Goal: Task Accomplishment & Management: Manage account settings

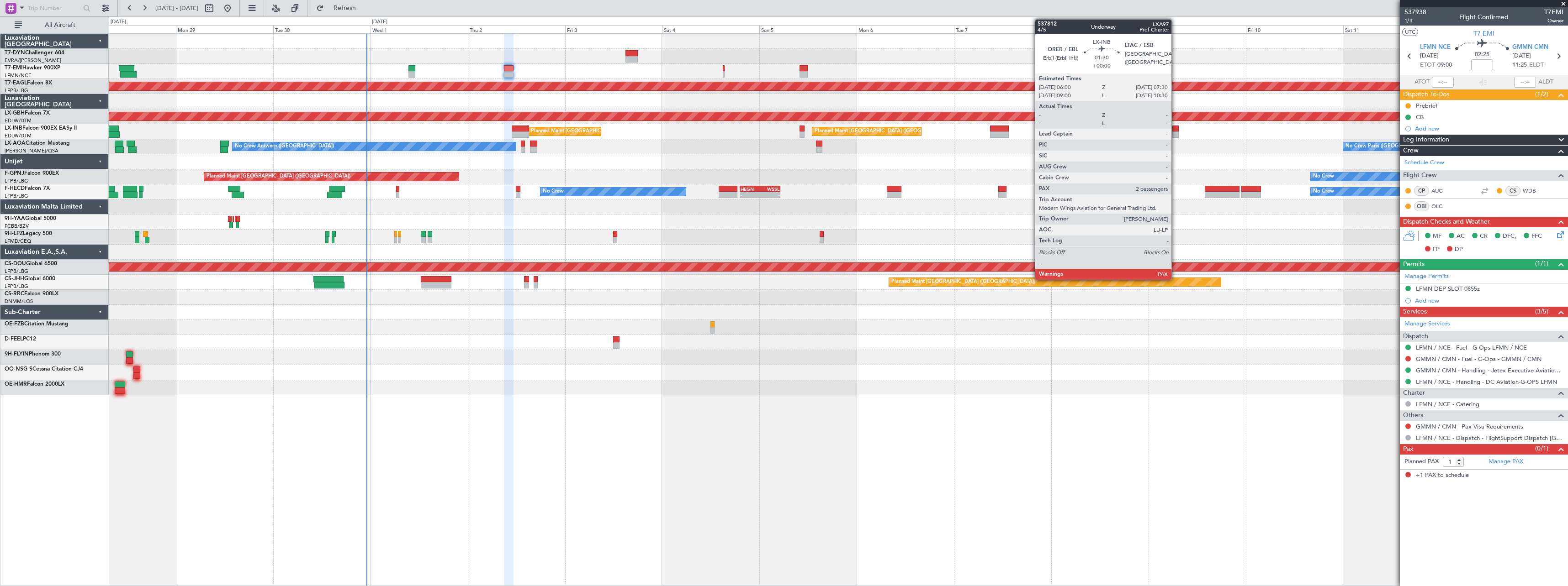
click at [1176, 136] on div at bounding box center [1175, 134] width 6 height 6
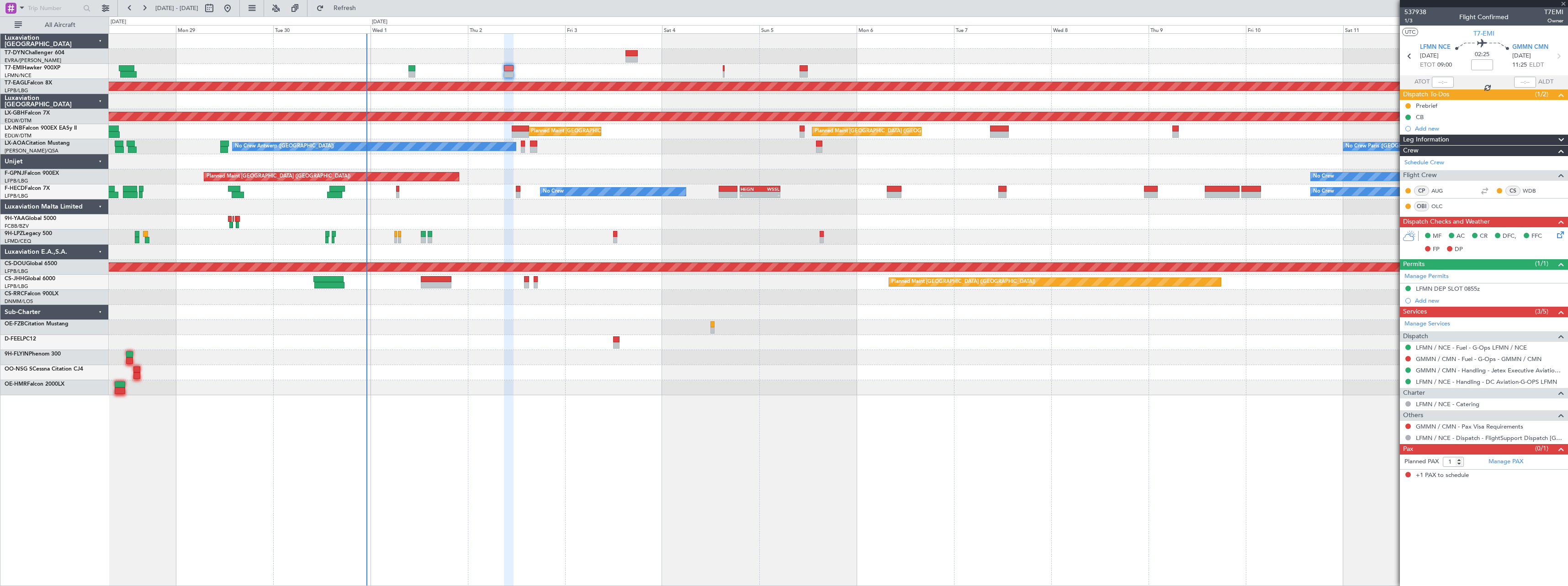
type input "4"
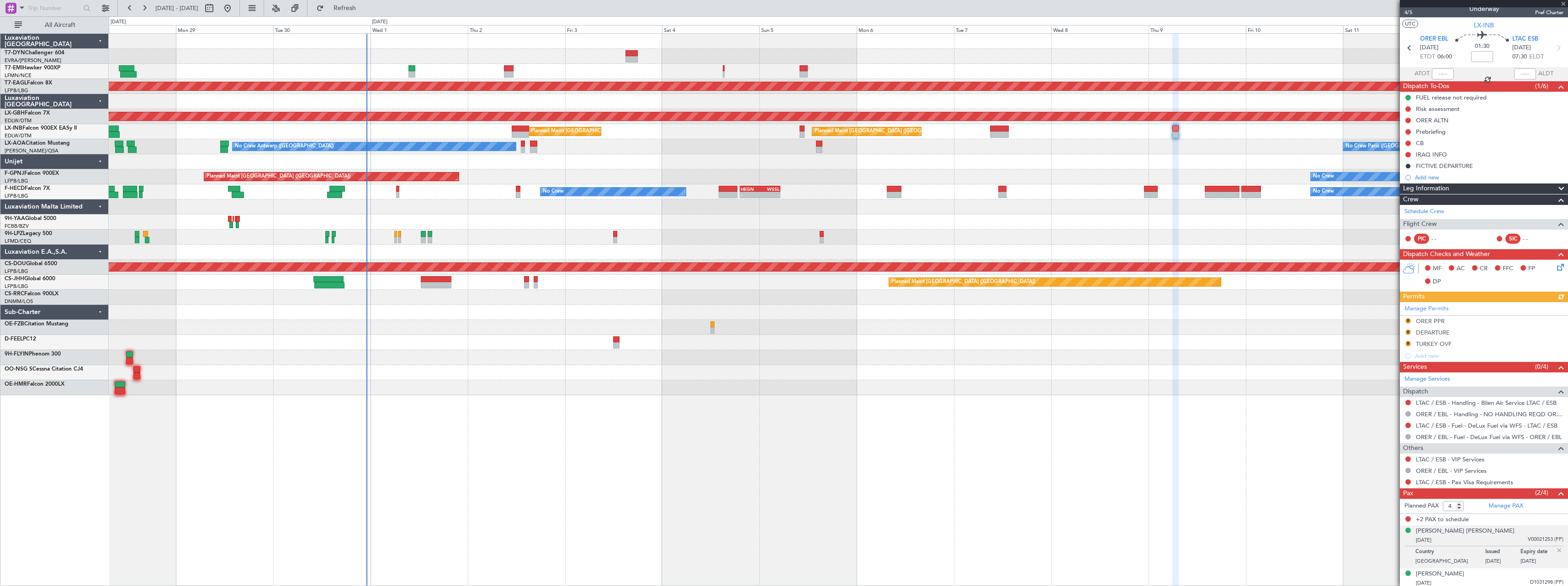
scroll to position [11, 0]
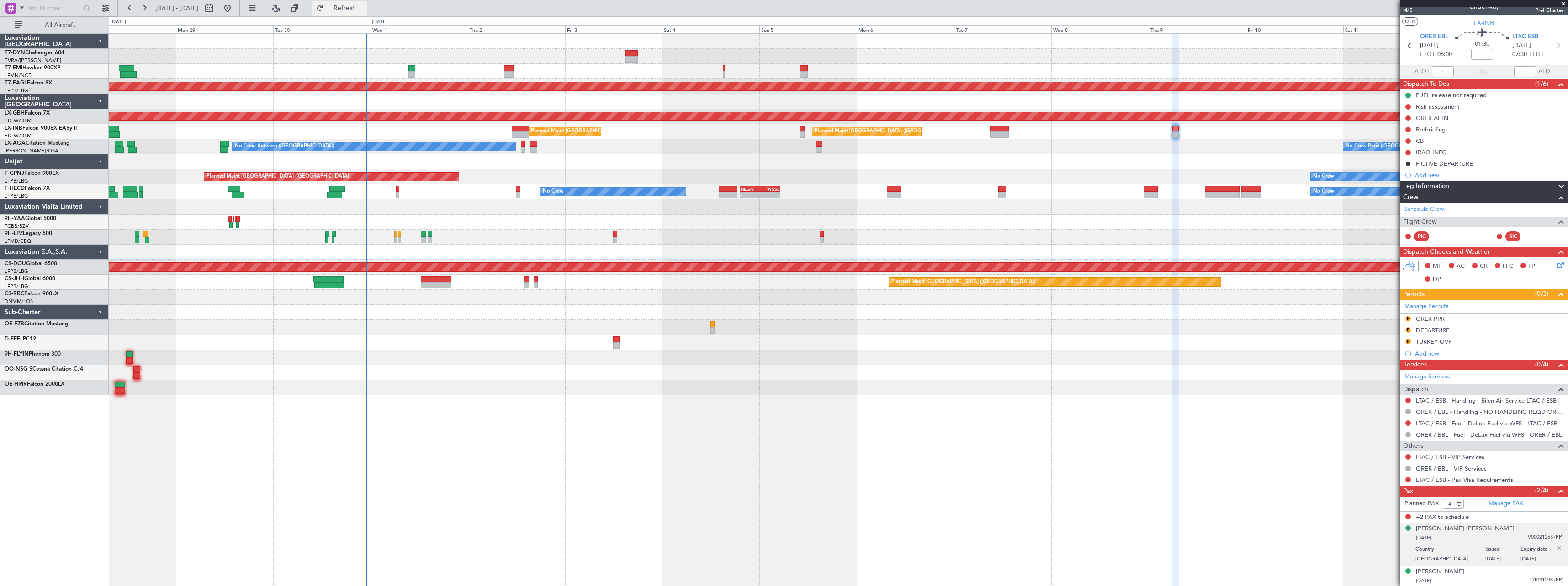
click at [364, 11] on span "Refresh" at bounding box center [345, 8] width 38 height 6
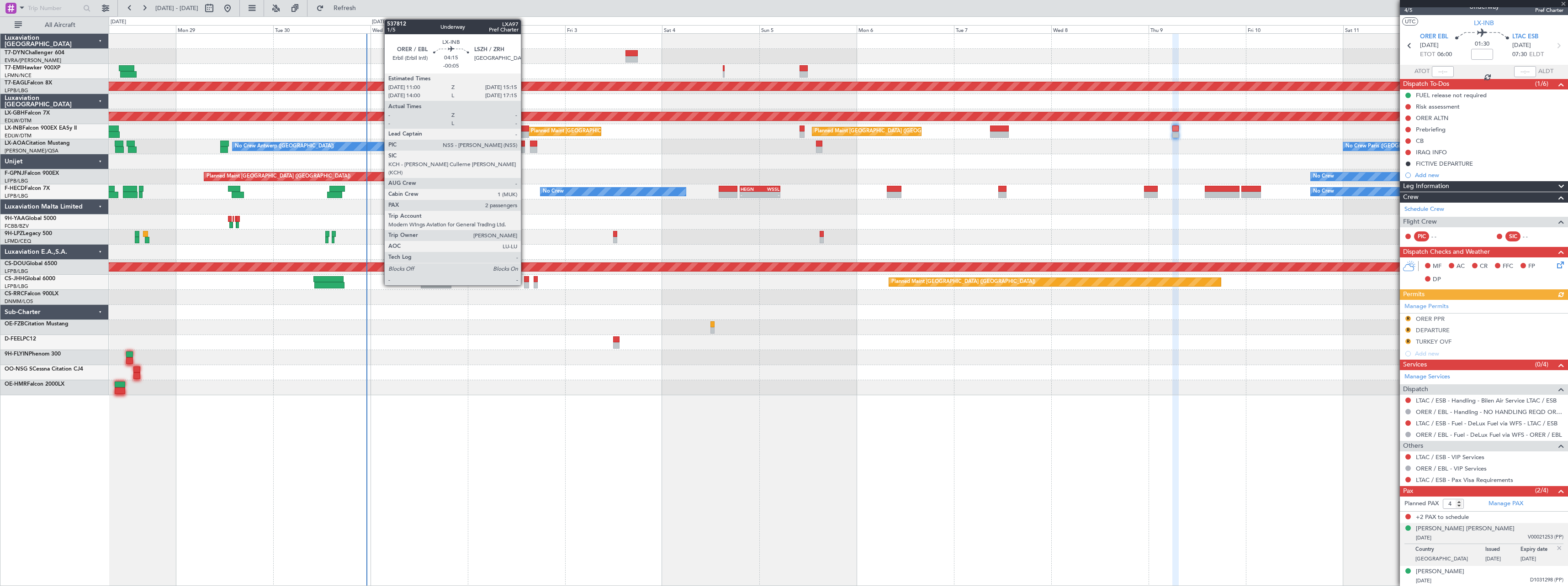
click at [525, 128] on div at bounding box center [520, 128] width 17 height 6
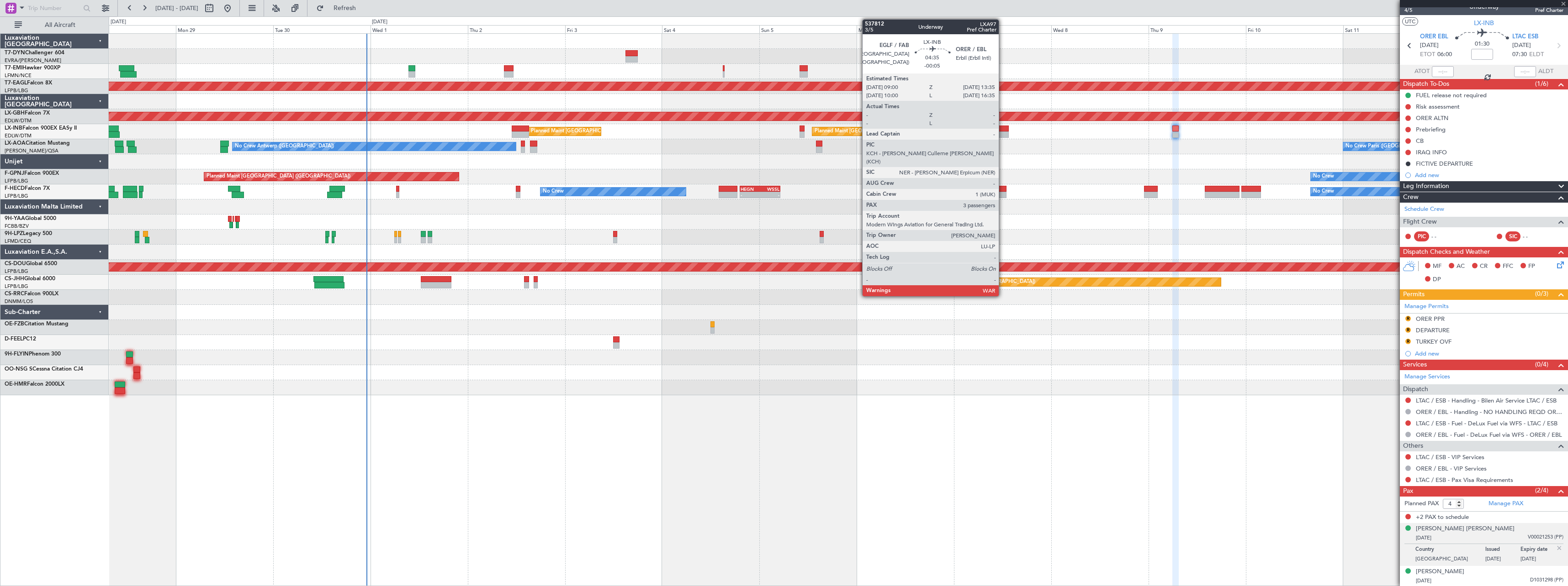
type input "-00:05"
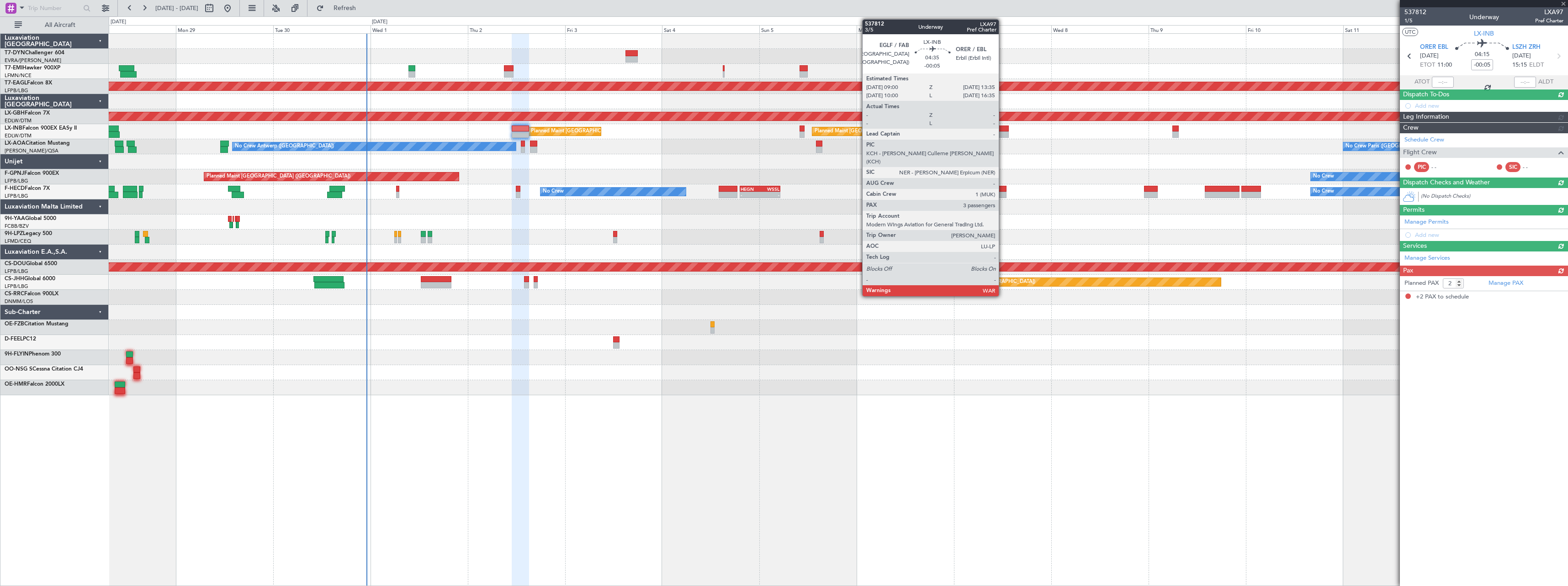
scroll to position [0, 0]
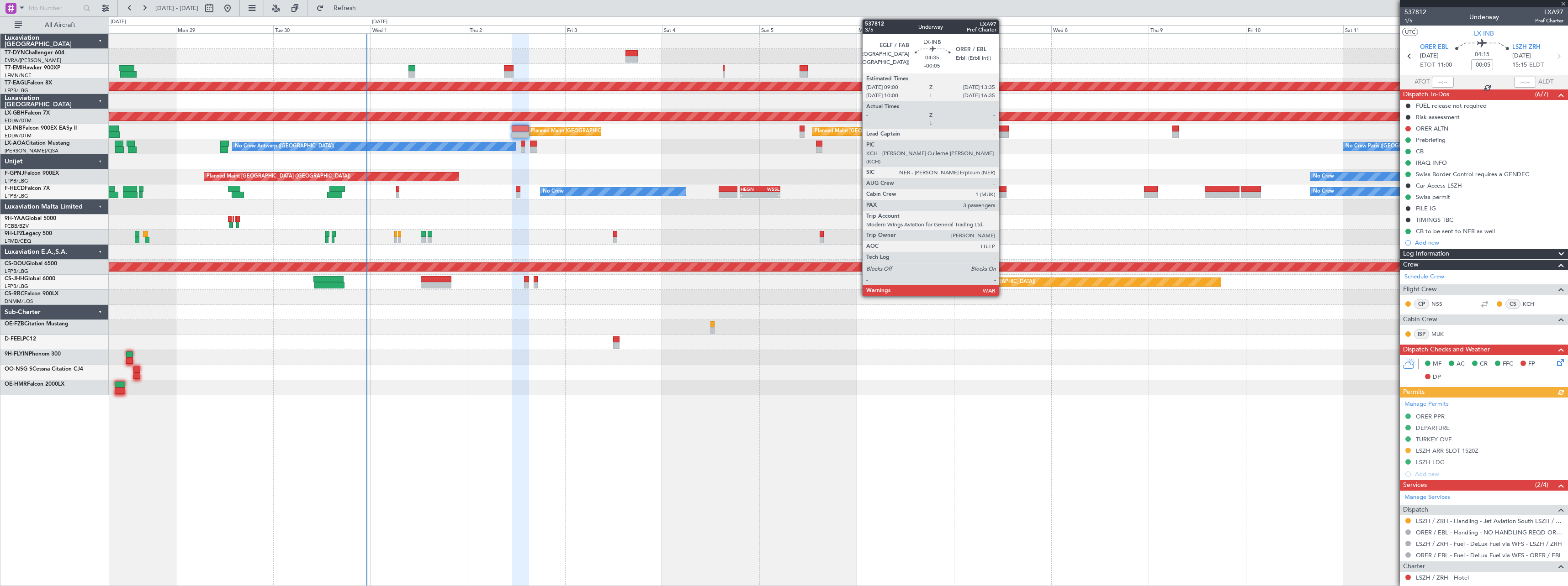
click at [1003, 128] on div at bounding box center [999, 128] width 19 height 6
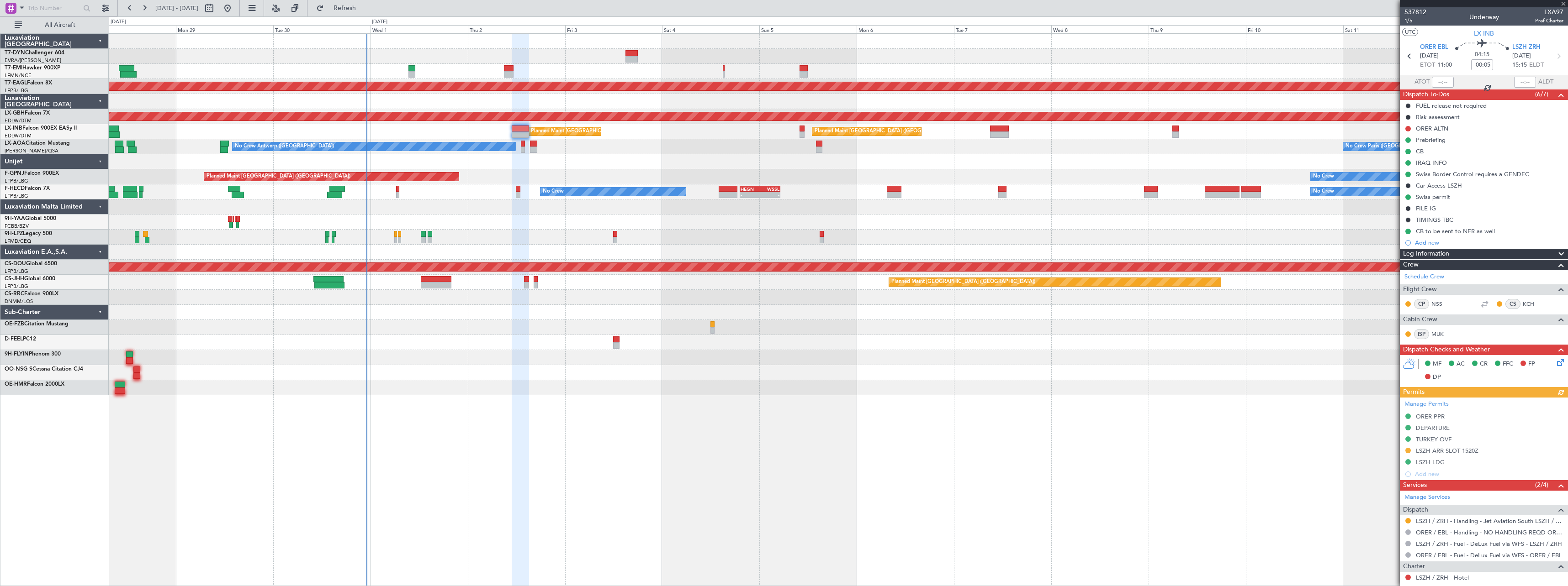
type input "3"
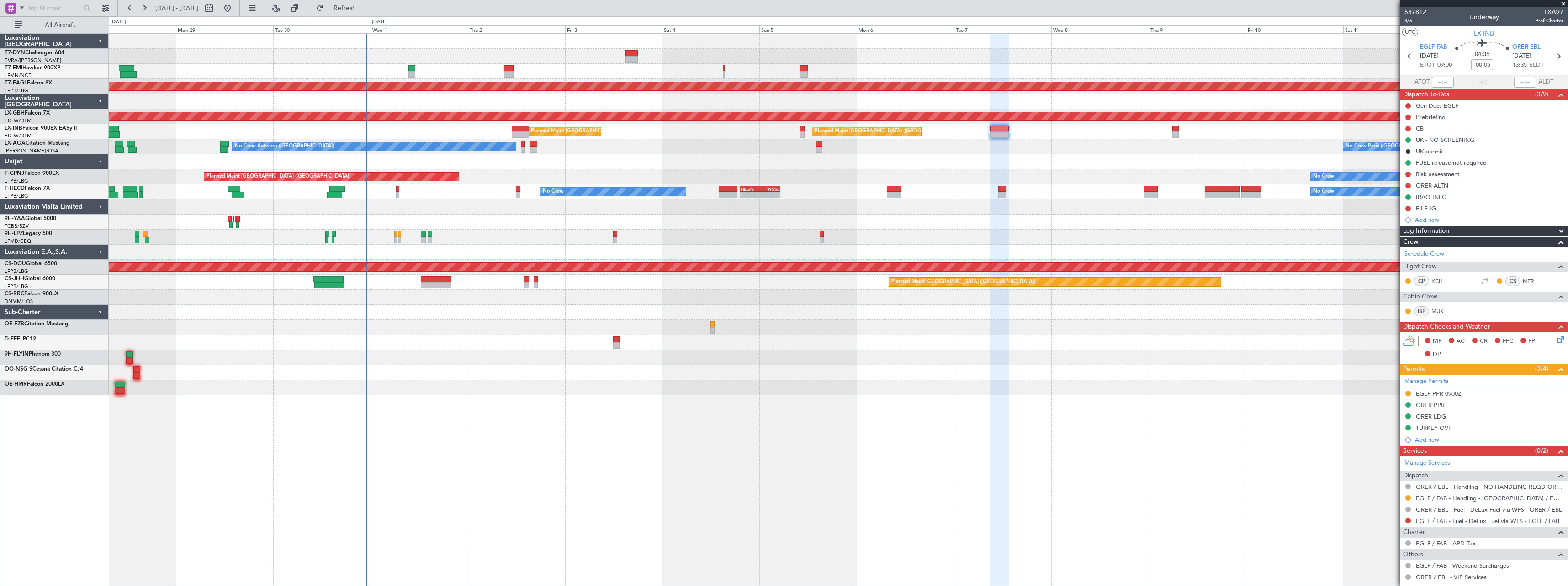
click at [1172, 129] on div "Planned Maint [GEOGRAPHIC_DATA] Planned Maint [GEOGRAPHIC_DATA] ([GEOGRAPHIC_DA…" at bounding box center [838, 132] width 1459 height 15
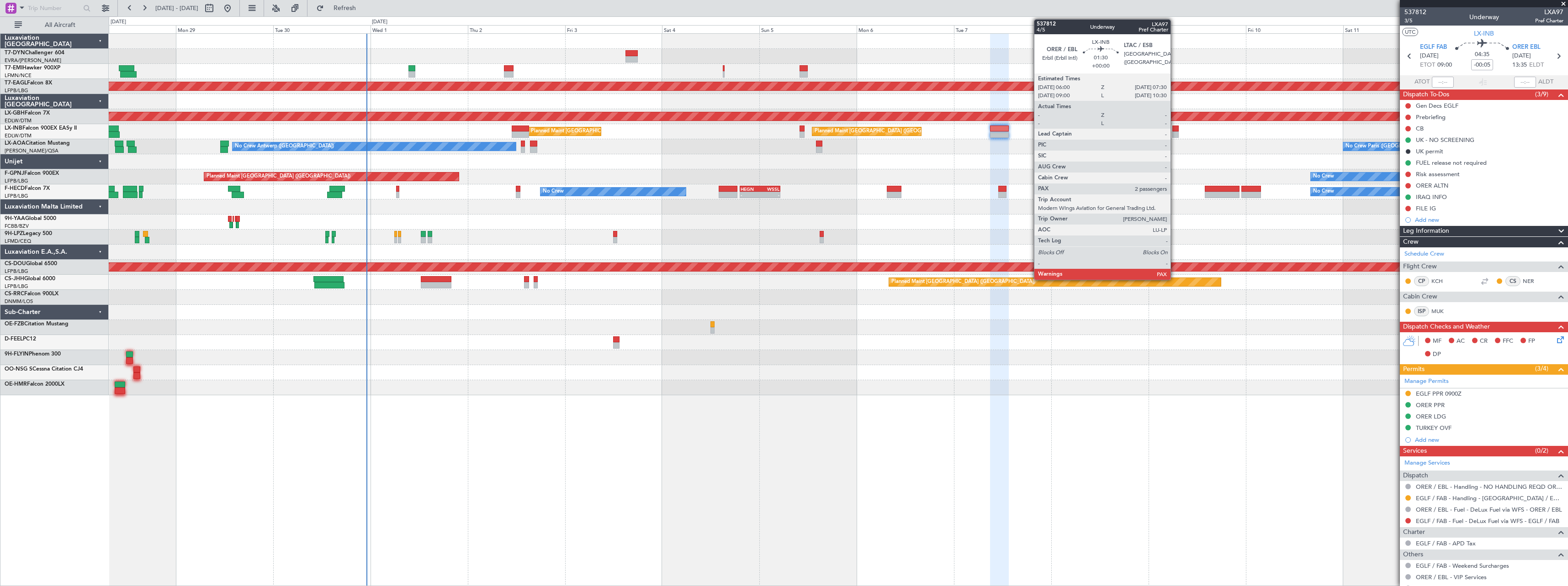
click at [1174, 128] on div at bounding box center [1175, 128] width 6 height 6
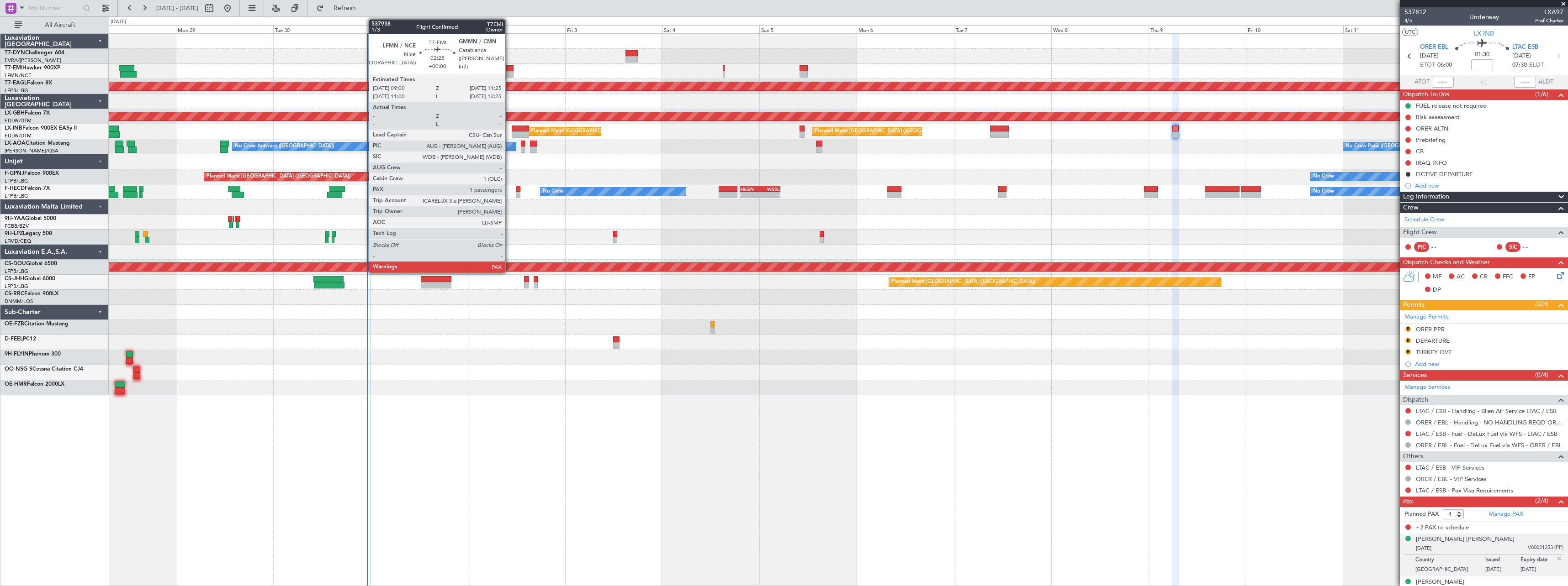
click at [509, 74] on div at bounding box center [508, 74] width 10 height 6
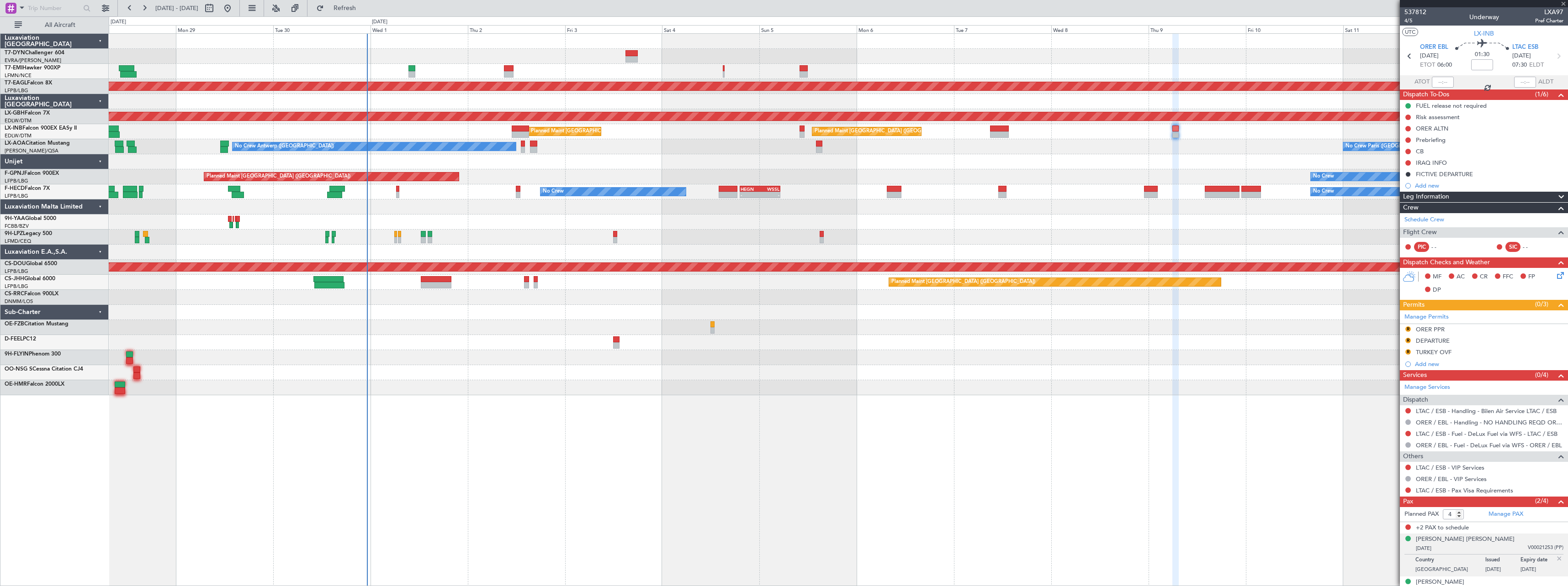
type input "1"
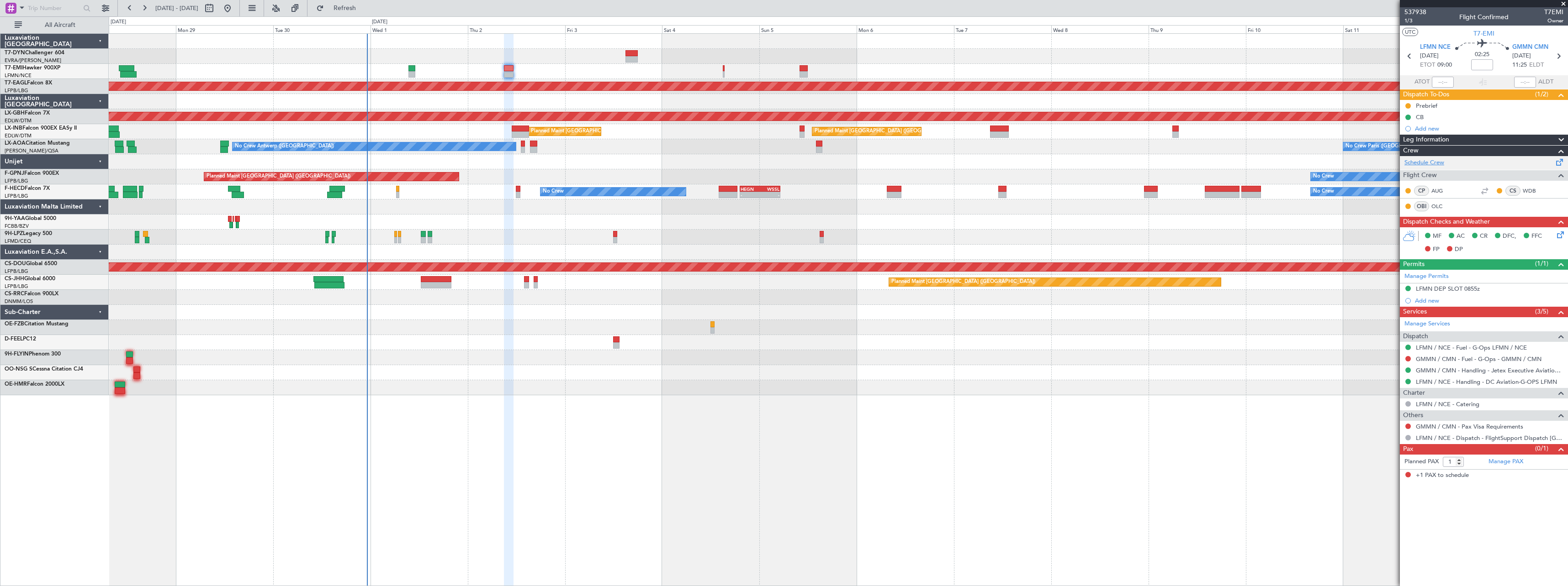
click at [1444, 161] on link "Schedule Crew" at bounding box center [1424, 163] width 39 height 9
click at [445, 236] on div "No Crew" at bounding box center [838, 237] width 1459 height 15
click at [452, 218] on div at bounding box center [838, 222] width 1459 height 15
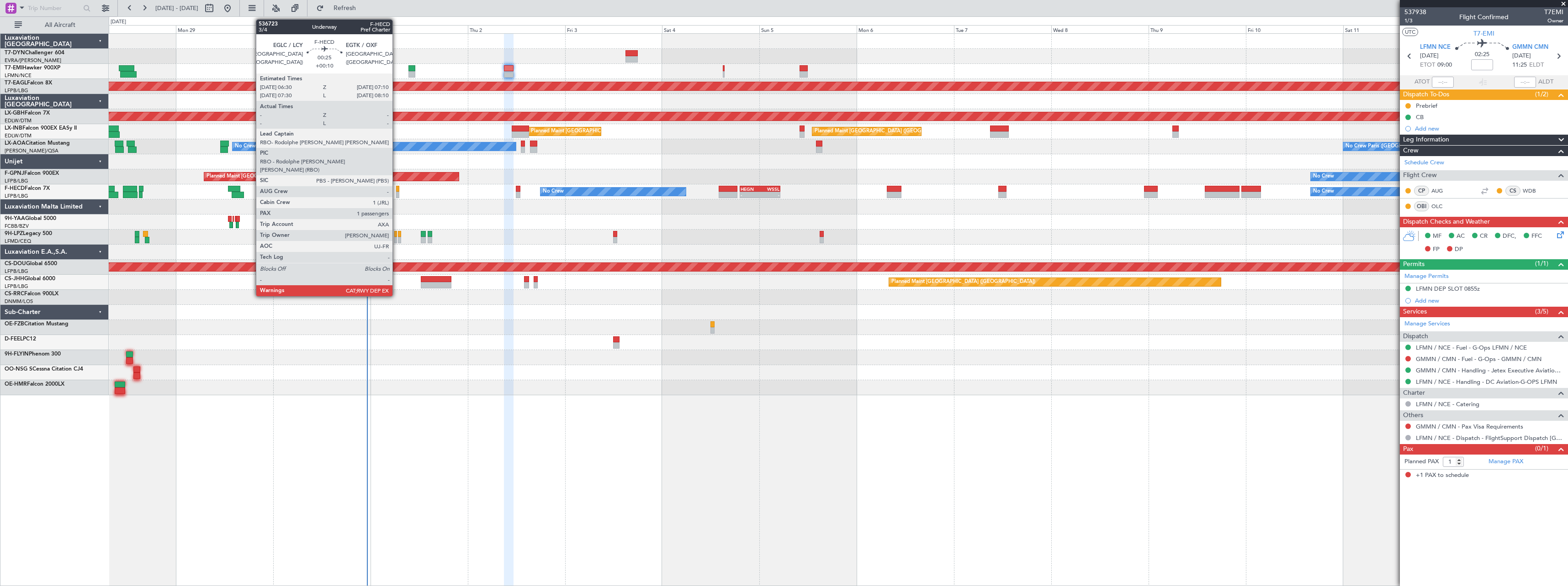
click at [396, 190] on div at bounding box center [397, 189] width 3 height 6
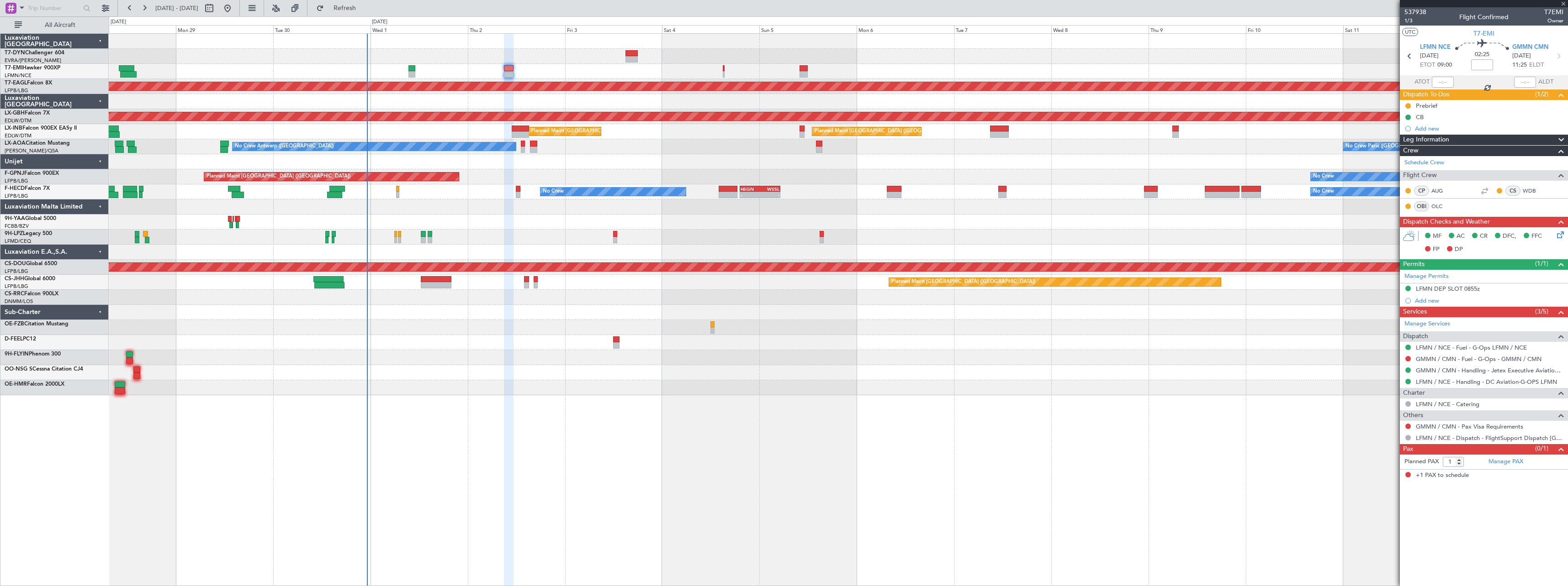
type input "+00:10"
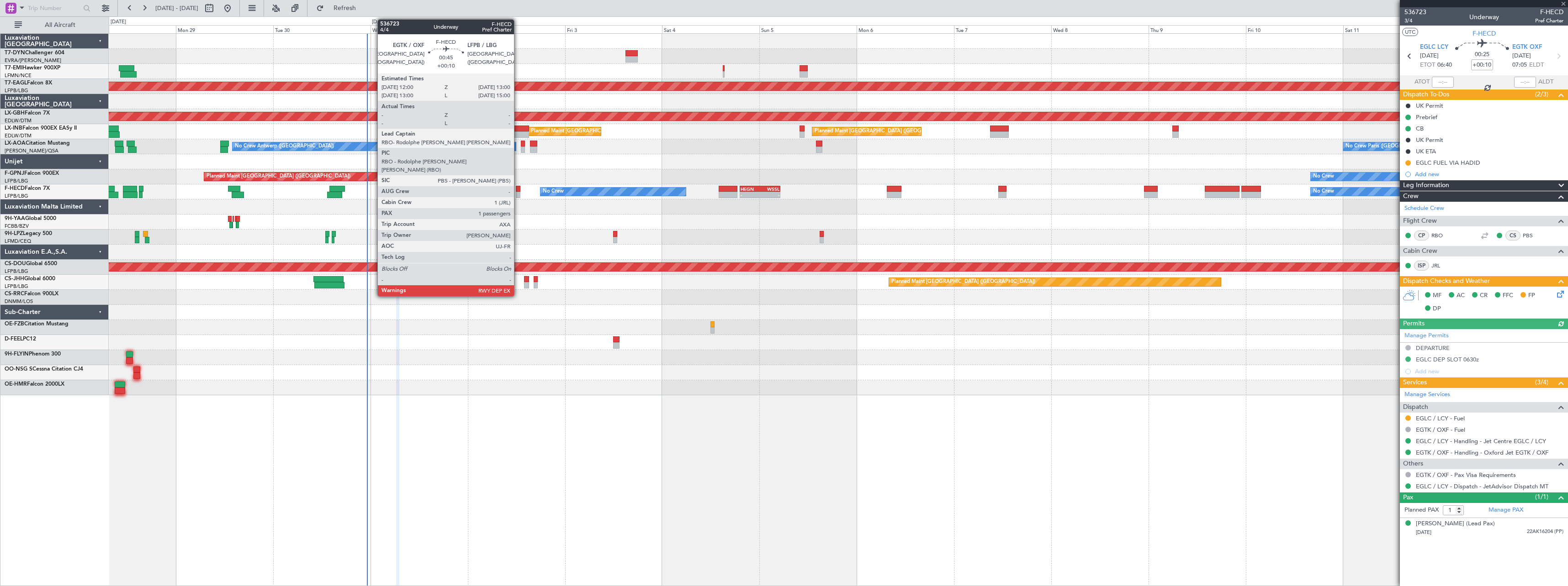
click at [518, 189] on div at bounding box center [517, 189] width 4 height 6
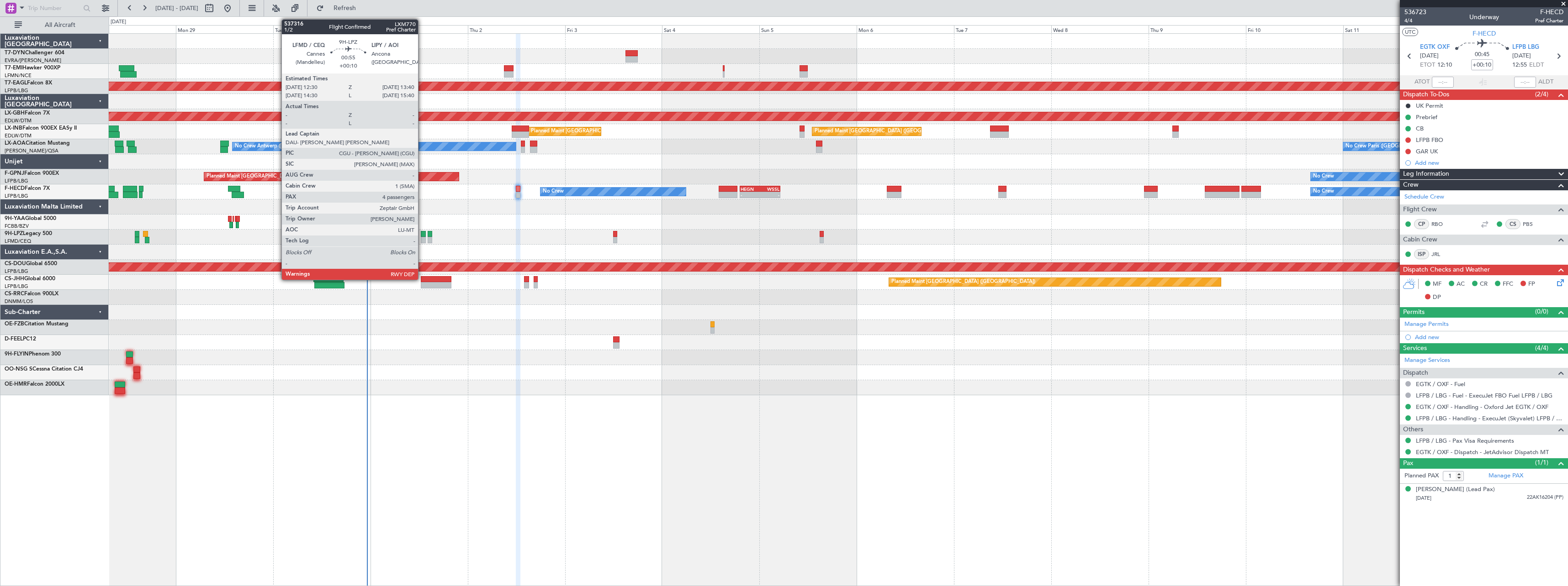
click at [422, 234] on div at bounding box center [423, 234] width 5 height 6
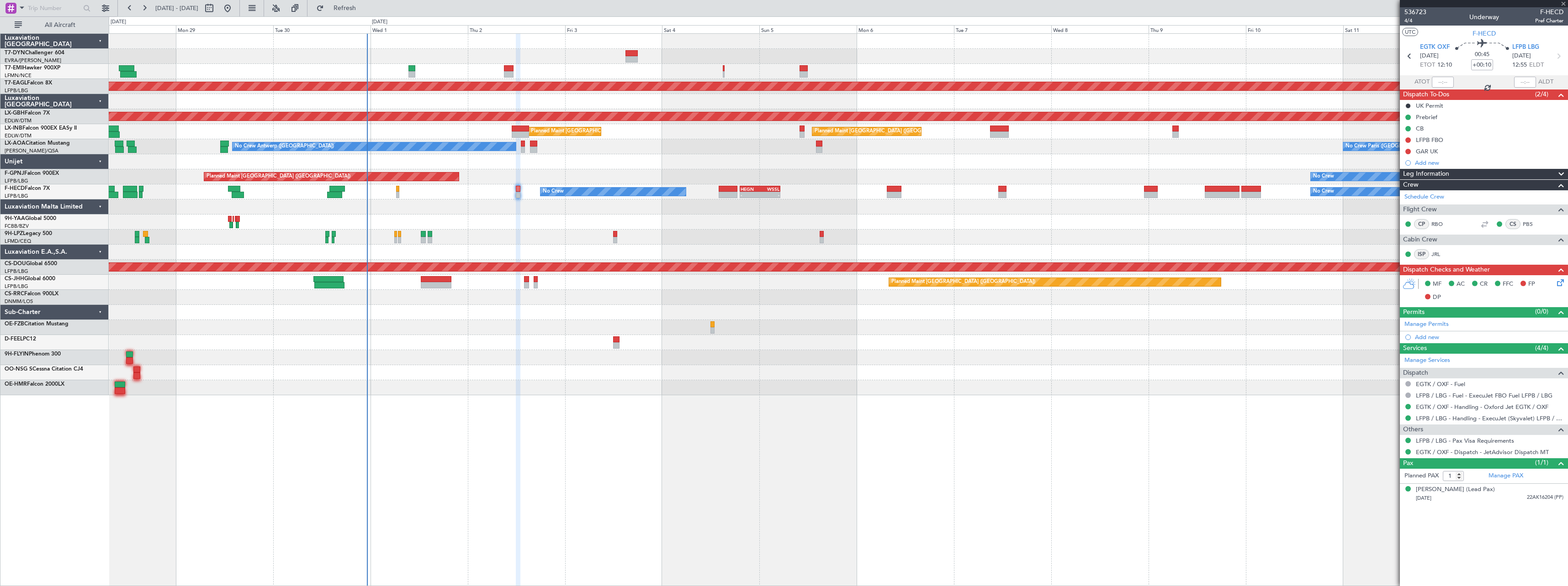
type input "4"
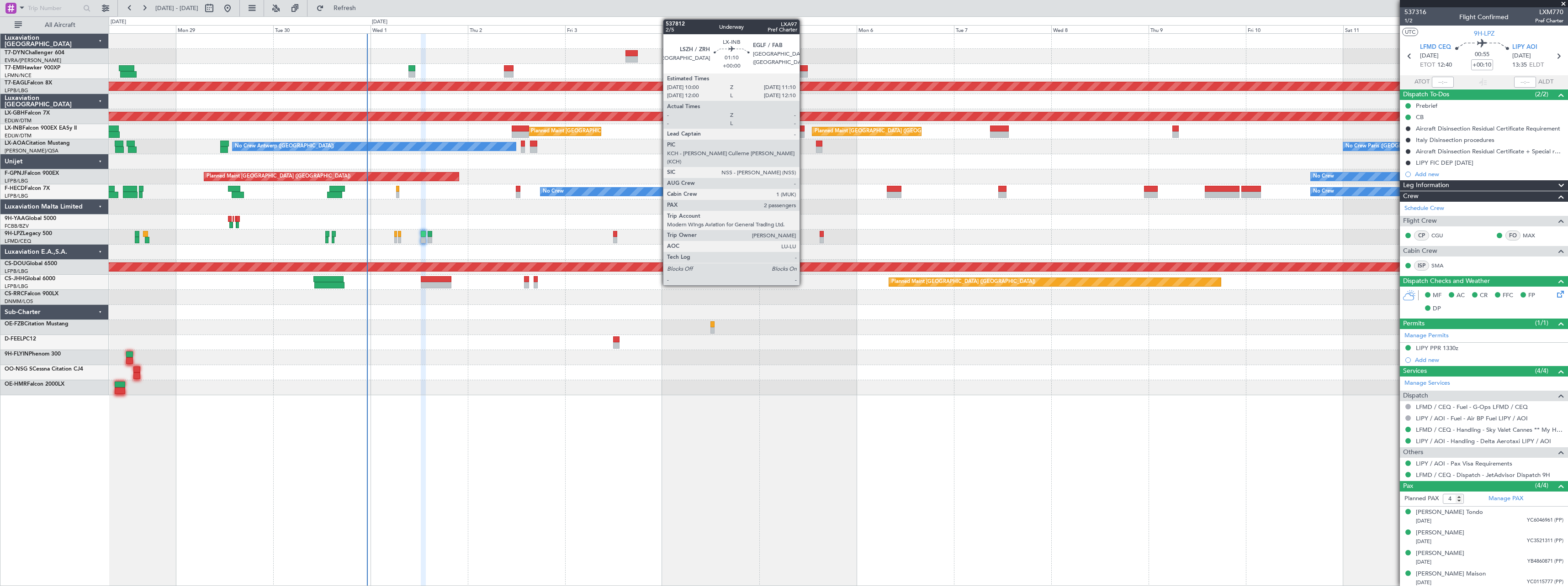
click at [804, 131] on div at bounding box center [802, 128] width 5 height 6
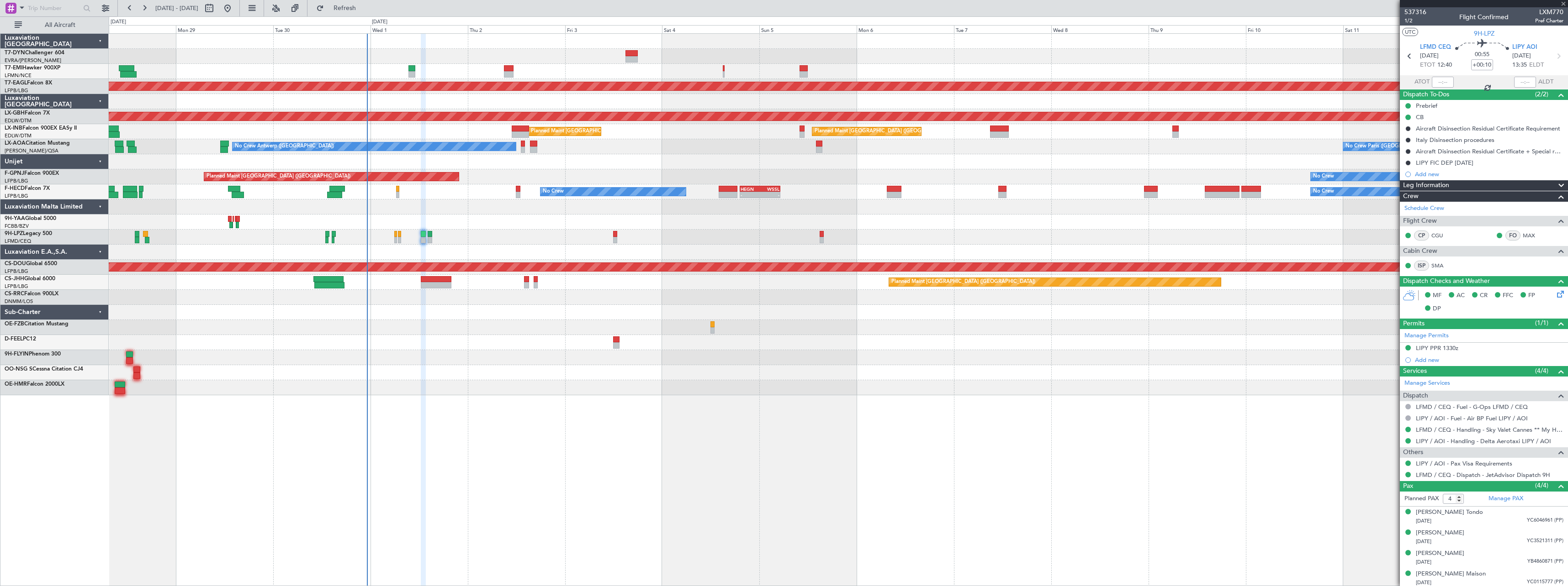
type input "2"
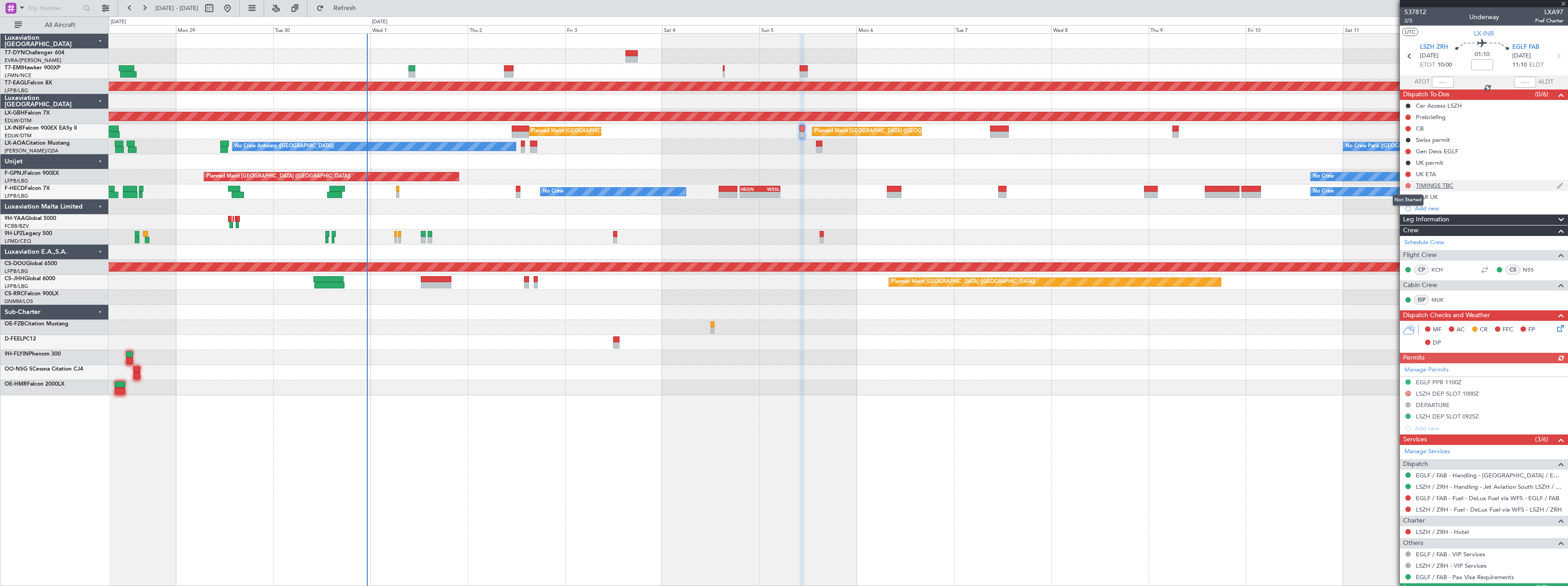
click at [1410, 185] on button at bounding box center [1408, 186] width 5 height 5
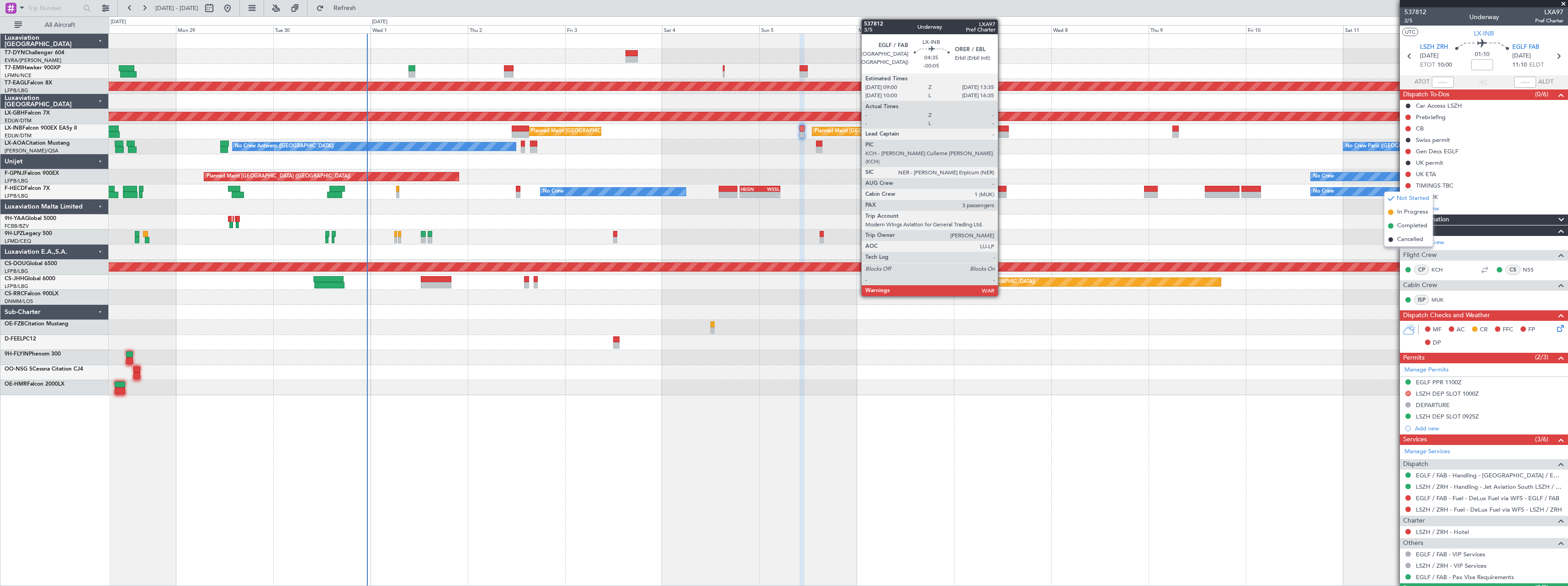
click at [1002, 127] on div at bounding box center [999, 128] width 19 height 6
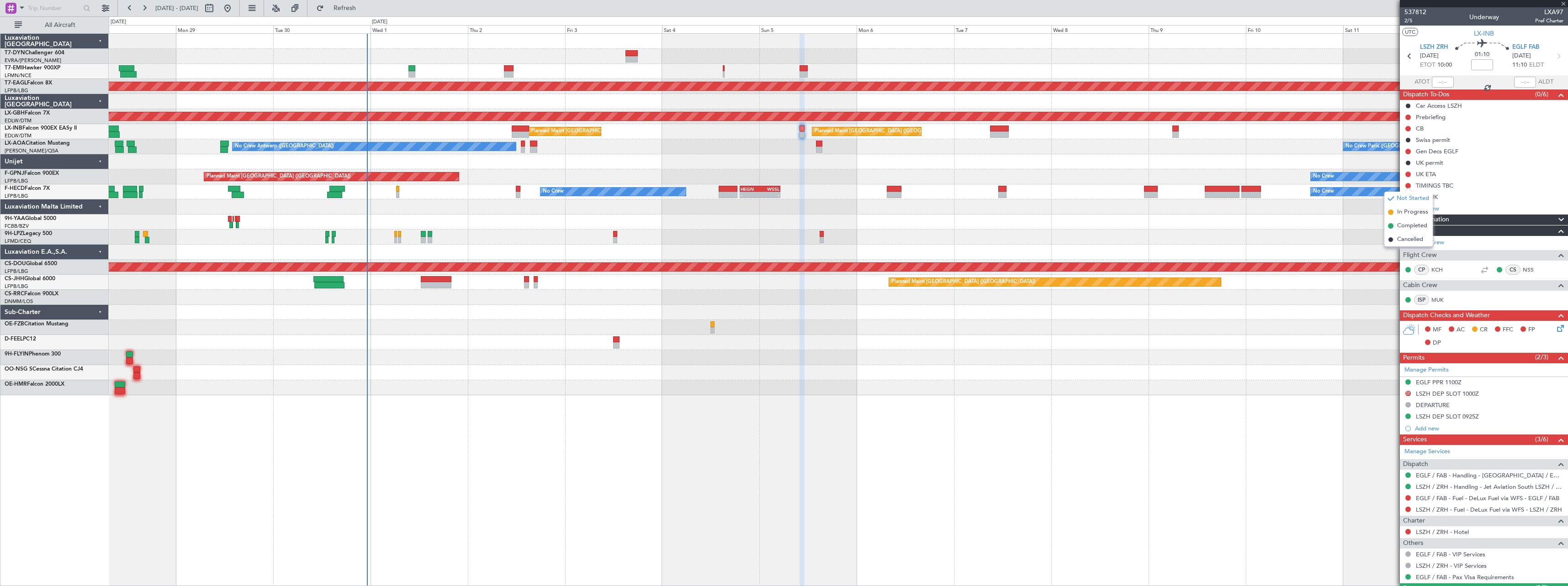
type input "-00:05"
type input "3"
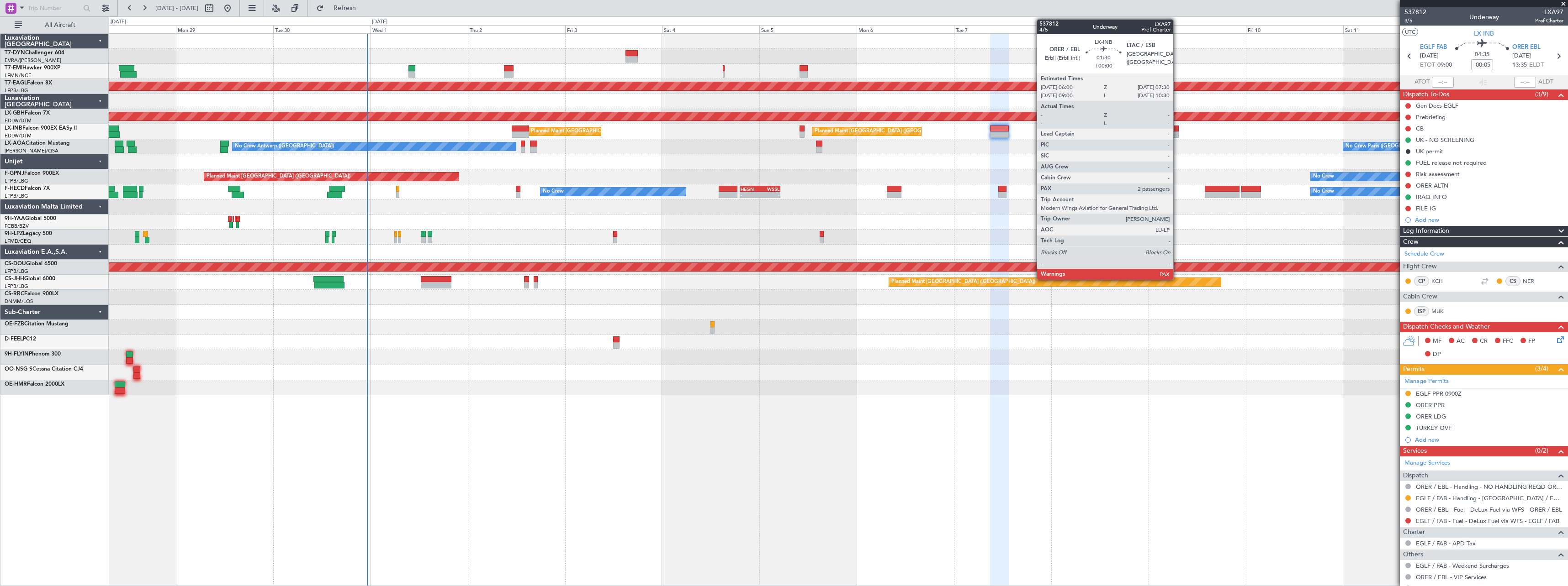
click at [1178, 132] on div at bounding box center [1175, 134] width 6 height 6
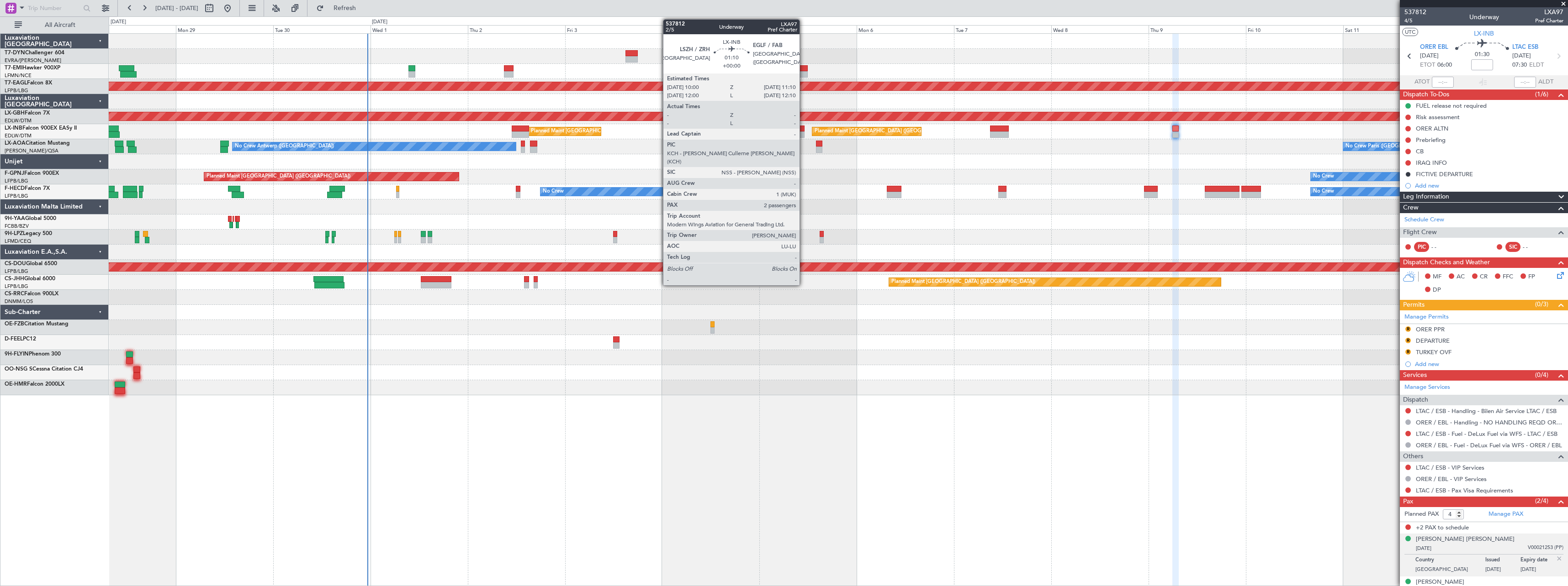
click at [804, 129] on div at bounding box center [802, 128] width 5 height 6
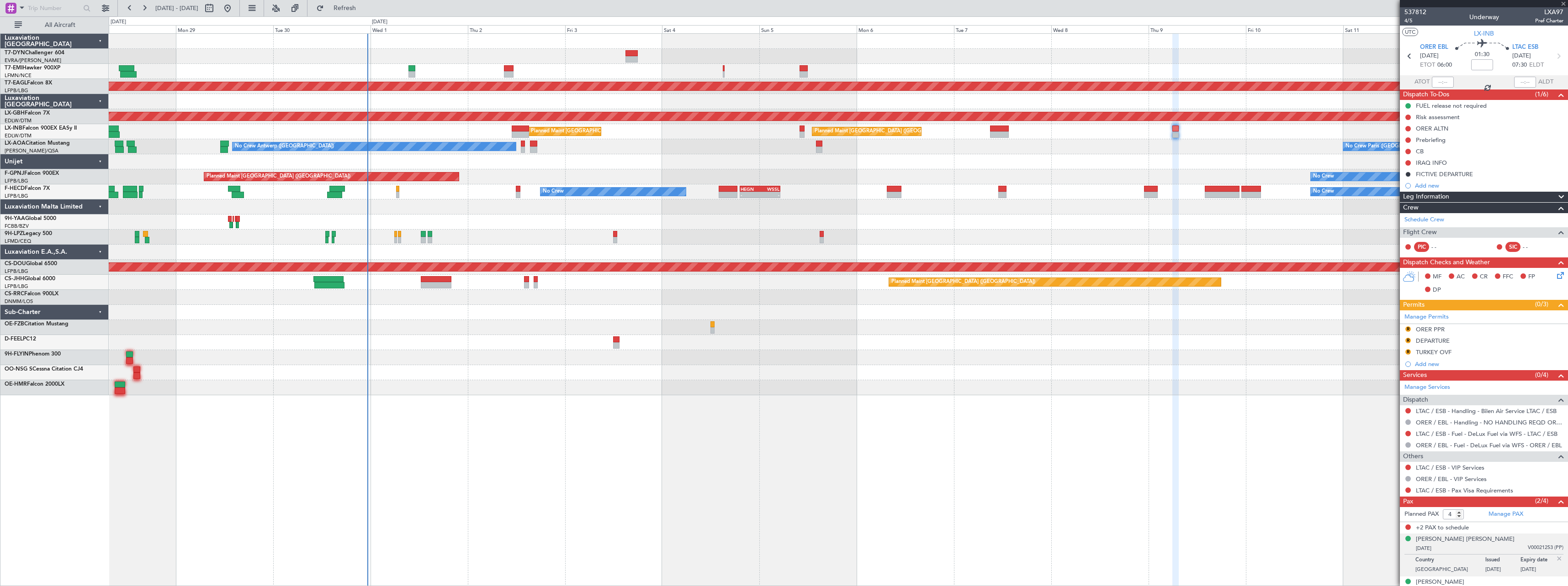
type input "2"
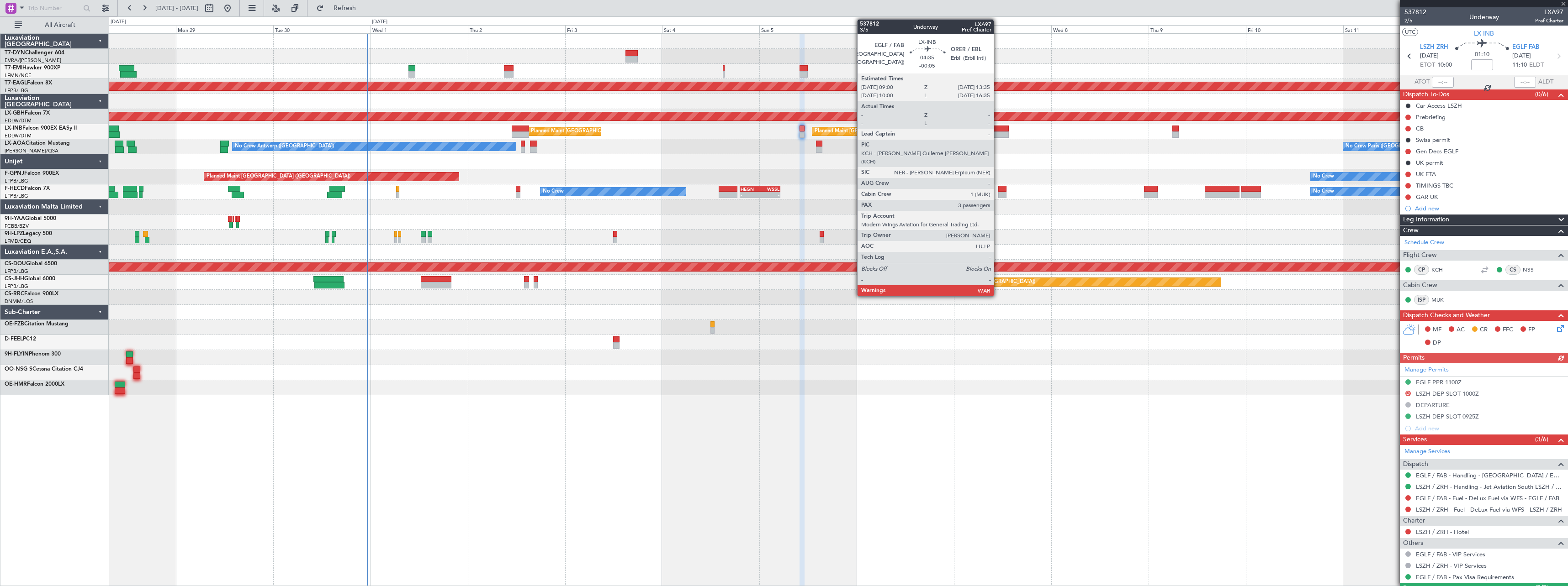
click at [998, 129] on div at bounding box center [999, 128] width 19 height 6
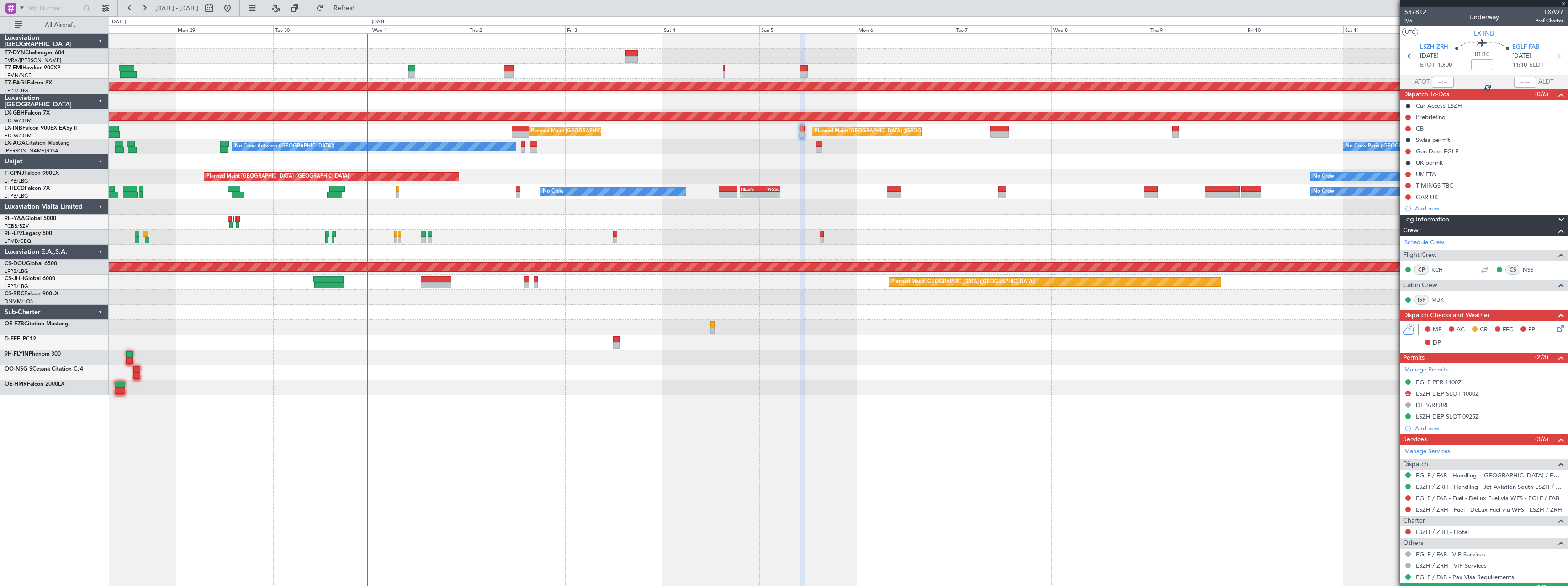
type input "-00:05"
type input "3"
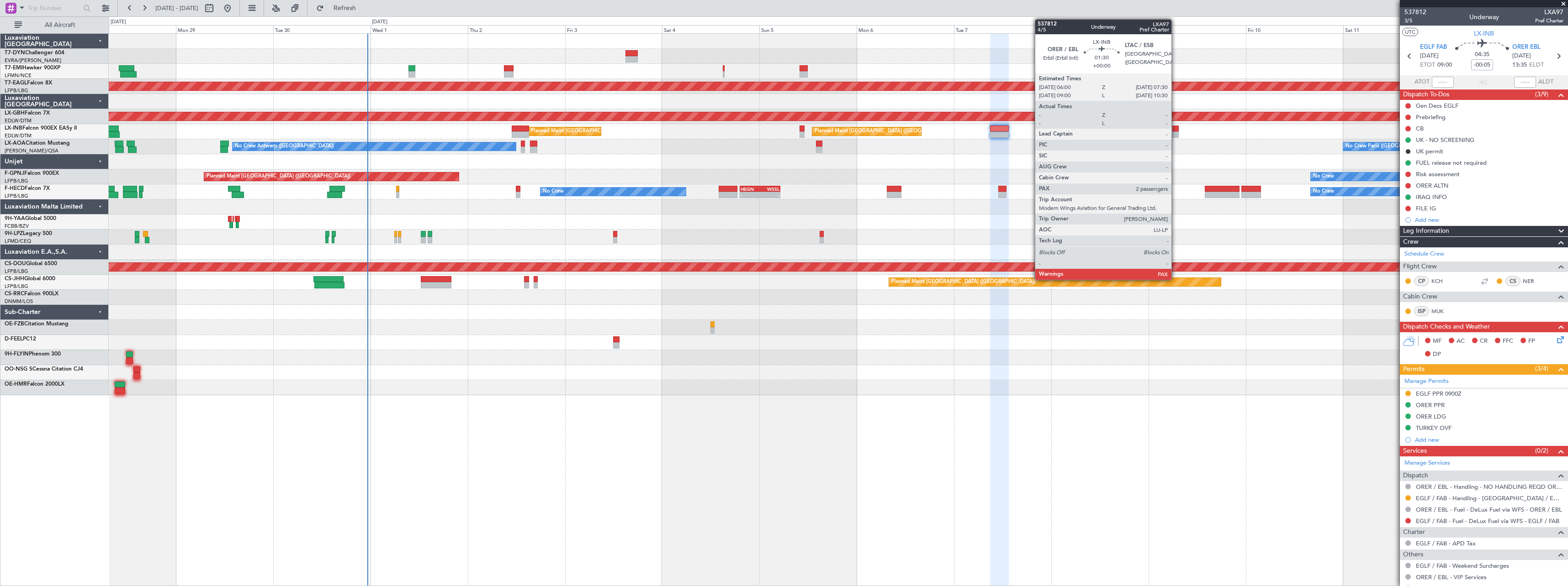
click at [1176, 130] on div at bounding box center [1175, 128] width 6 height 6
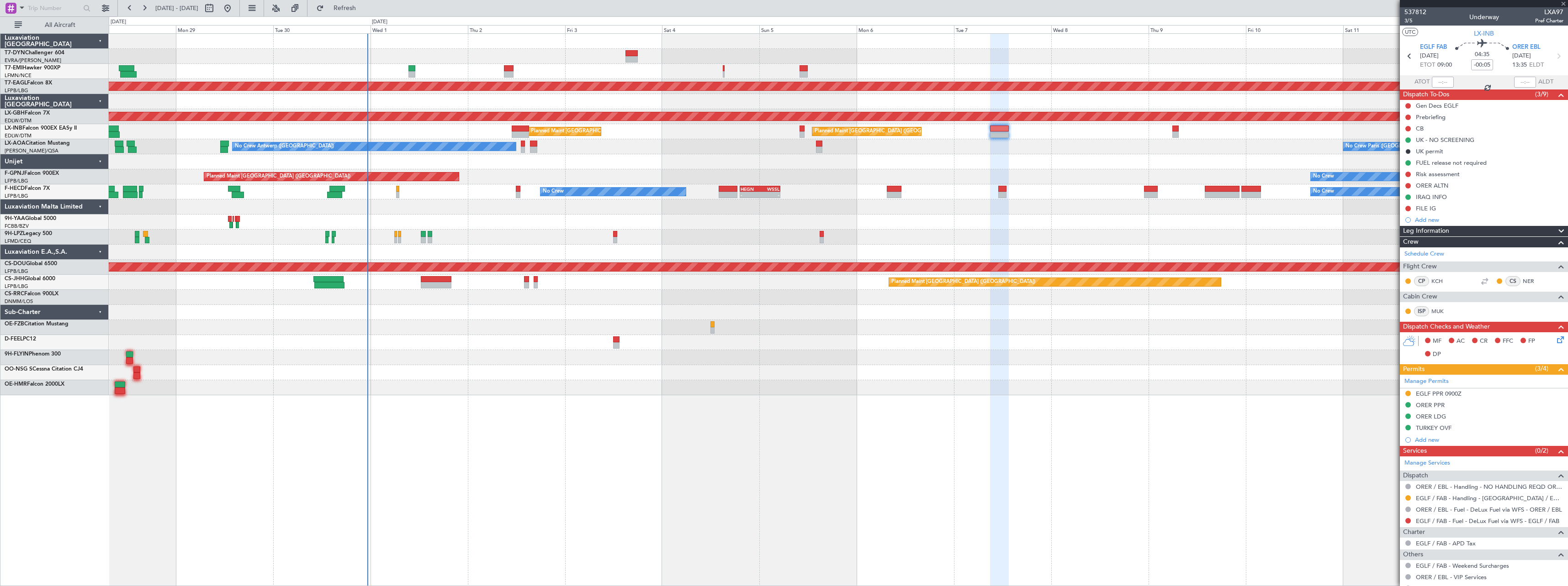
type input "4"
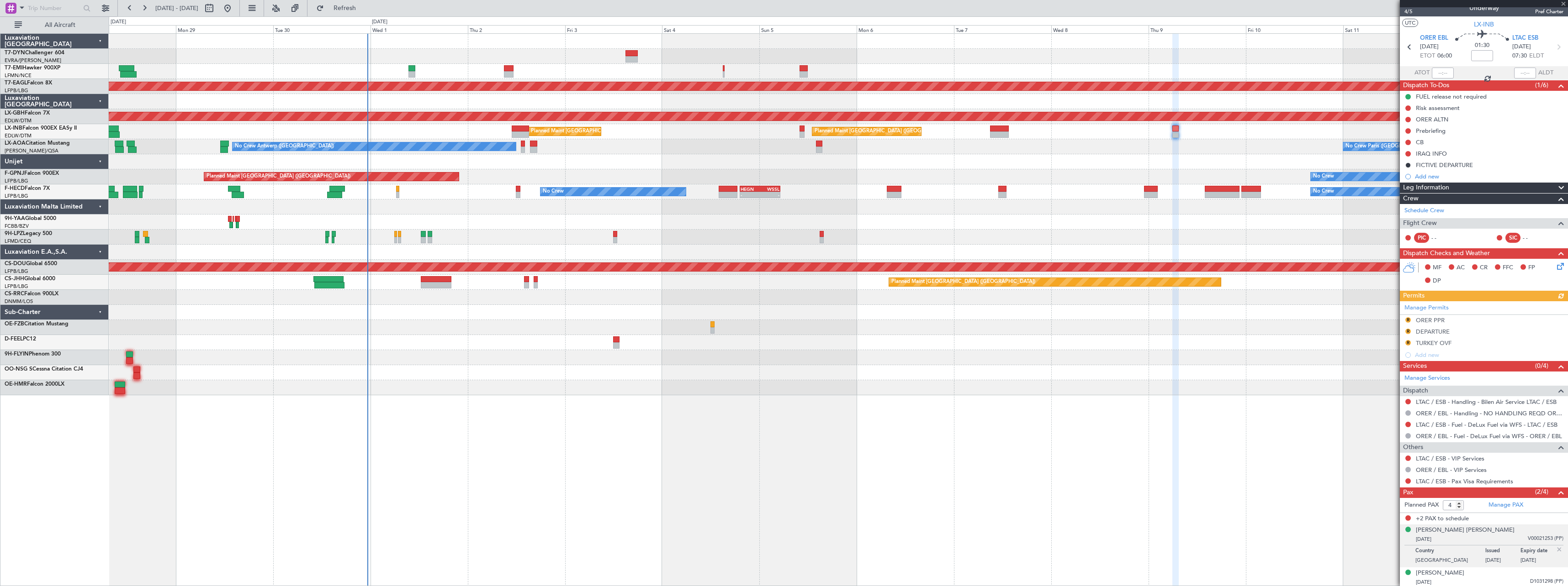
scroll to position [11, 0]
